Goal: Information Seeking & Learning: Learn about a topic

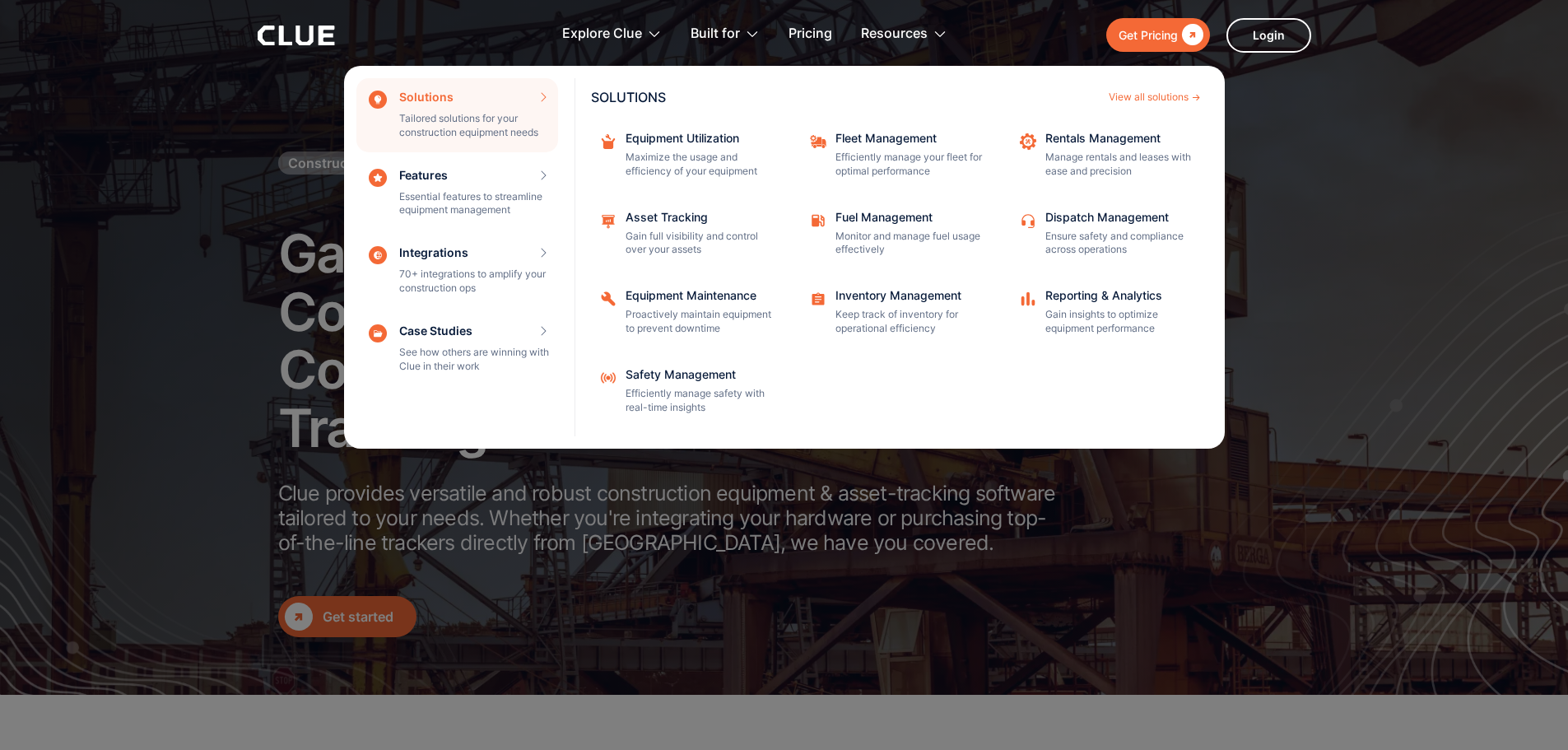
click at [667, 294] on div "Equipment Maintenance" at bounding box center [700, 295] width 149 height 11
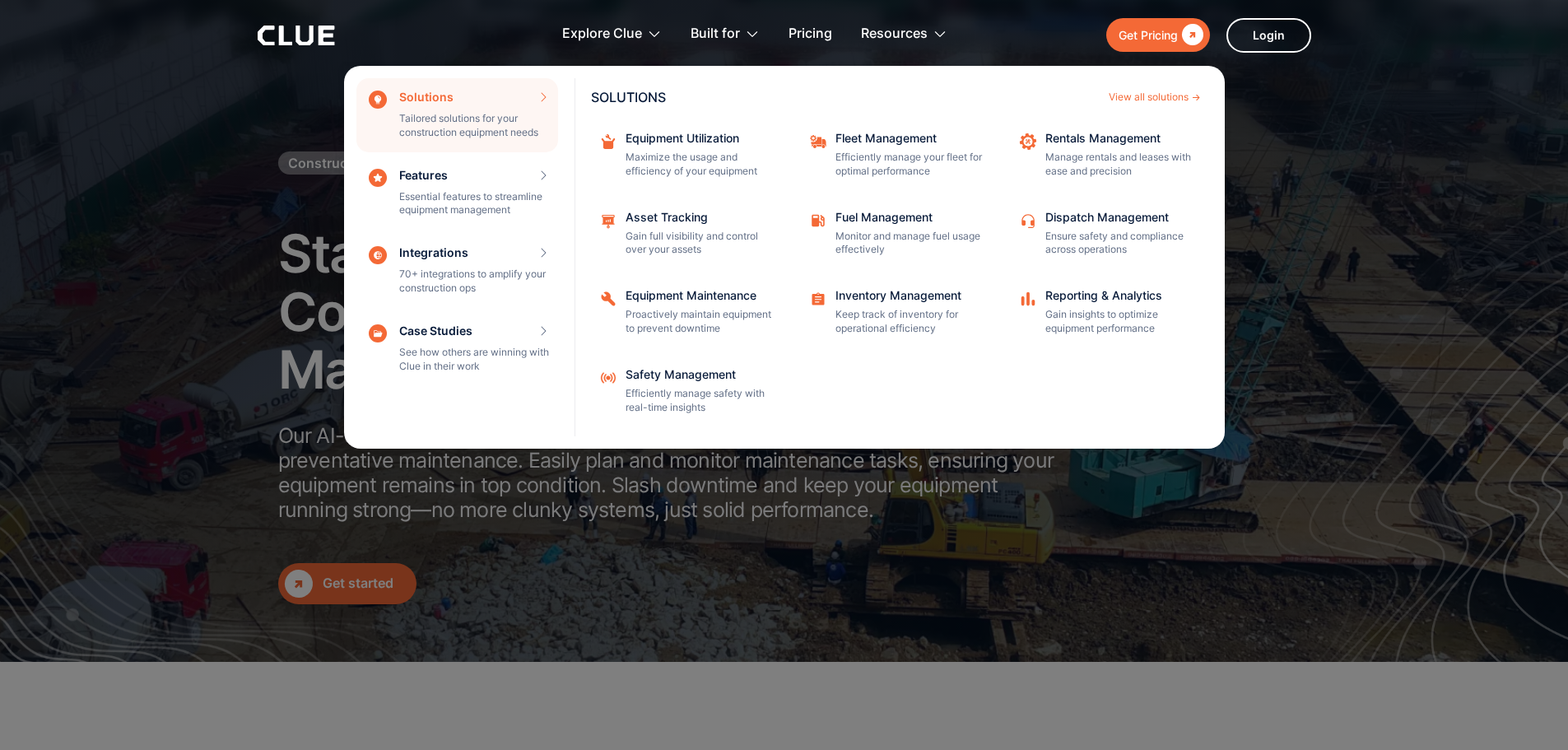
click at [671, 313] on p "Proactively maintain equipment to prevent downtime" at bounding box center [700, 322] width 149 height 28
click at [881, 155] on p "Efficiently manage your fleet for optimal performance" at bounding box center [910, 165] width 149 height 28
